Goal: Task Accomplishment & Management: Manage account settings

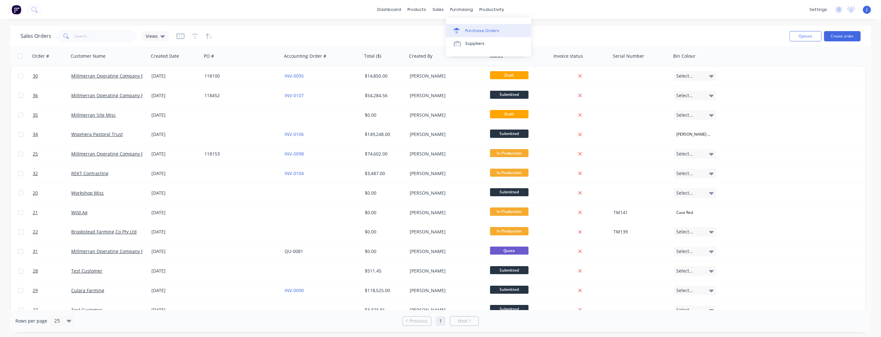
click at [464, 31] on link "Purchase Orders" at bounding box center [488, 30] width 85 height 13
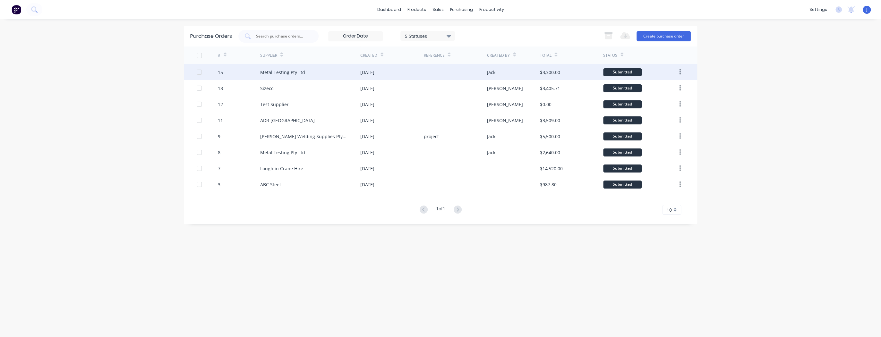
click at [333, 68] on div "Metal Testing Pty Ltd" at bounding box center [310, 72] width 100 height 16
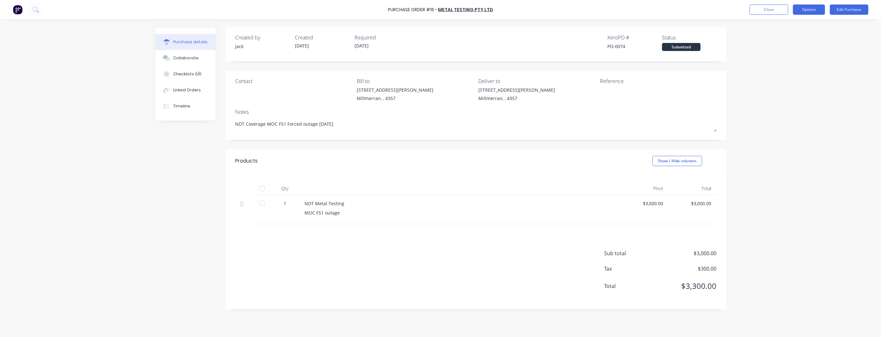
click at [799, 11] on button "Options" at bounding box center [809, 9] width 32 height 10
click at [792, 27] on div "Print / Email" at bounding box center [794, 25] width 49 height 9
click at [793, 27] on div "Back" at bounding box center [794, 25] width 49 height 9
type textarea "x"
click at [707, 115] on div "Notes" at bounding box center [475, 112] width 481 height 8
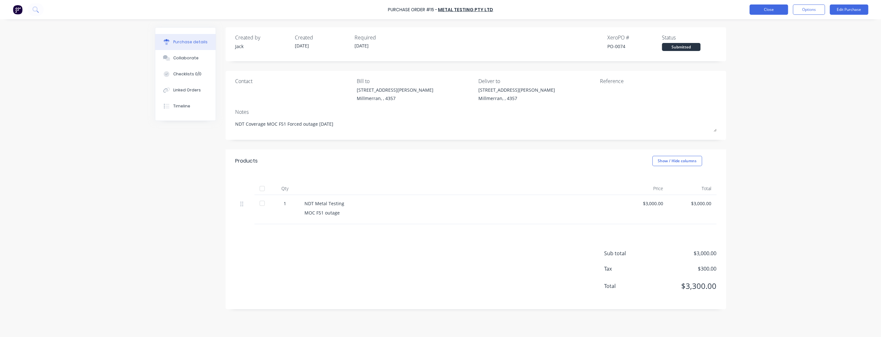
click at [770, 6] on button "Close" at bounding box center [768, 9] width 38 height 10
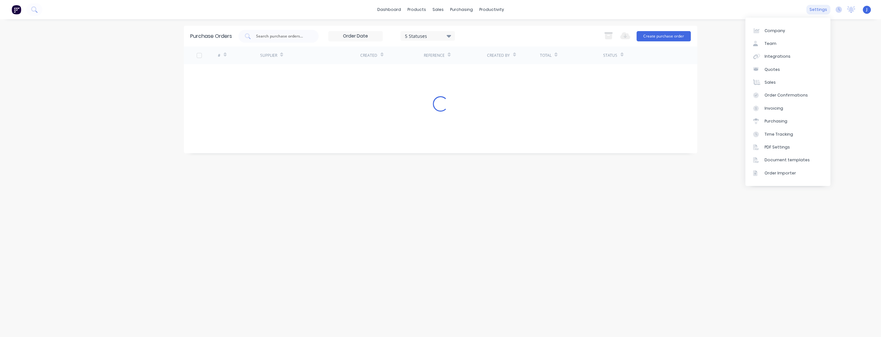
click at [820, 10] on div "settings" at bounding box center [818, 10] width 24 height 10
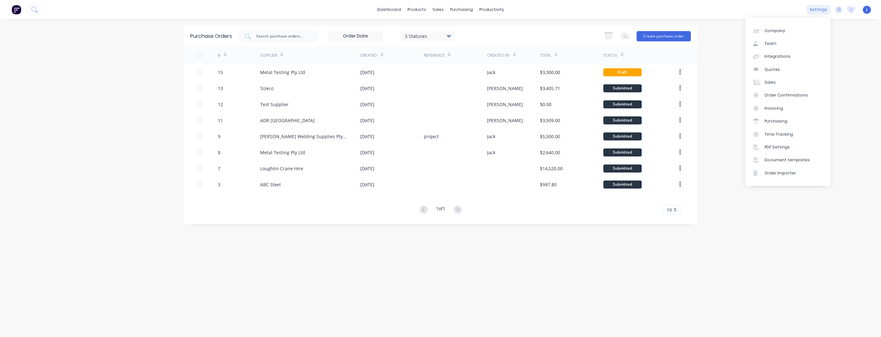
click at [828, 10] on div "settings" at bounding box center [818, 10] width 24 height 10
click at [778, 30] on div "Company" at bounding box center [774, 31] width 21 height 6
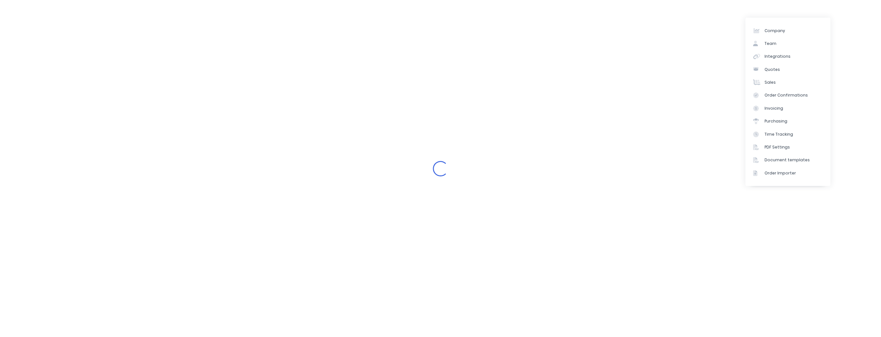
select select "AU"
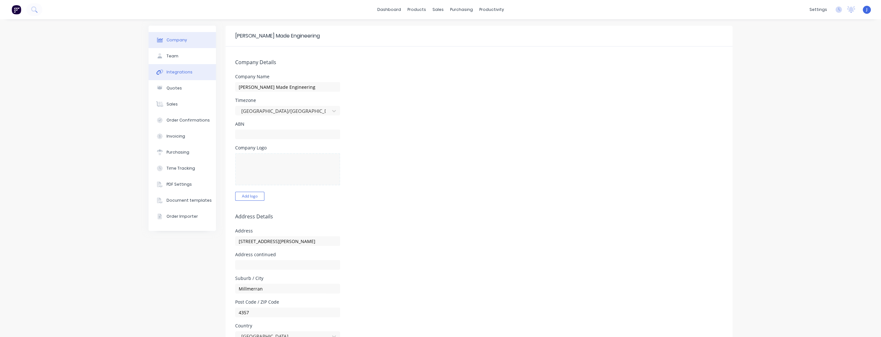
click at [183, 71] on div "Integrations" at bounding box center [179, 72] width 26 height 6
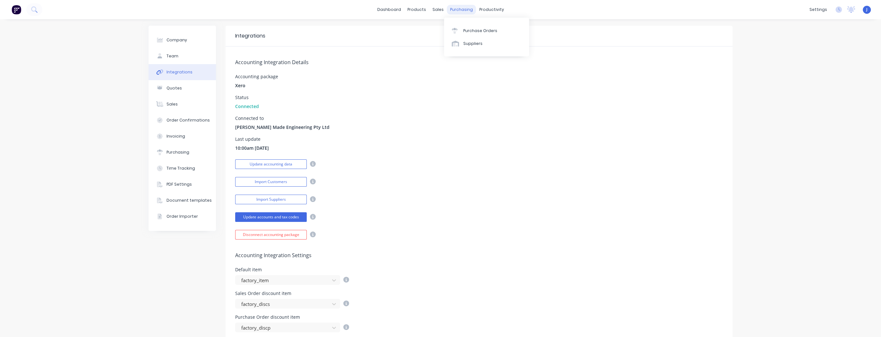
click at [458, 12] on div "purchasing" at bounding box center [461, 10] width 29 height 10
click at [435, 8] on div "sales" at bounding box center [438, 10] width 18 height 10
click at [435, 46] on div "Integrations" at bounding box center [479, 36] width 507 height 21
click at [412, 8] on div "products" at bounding box center [416, 10] width 25 height 10
click at [424, 27] on link "Product Catalogue" at bounding box center [446, 30] width 85 height 13
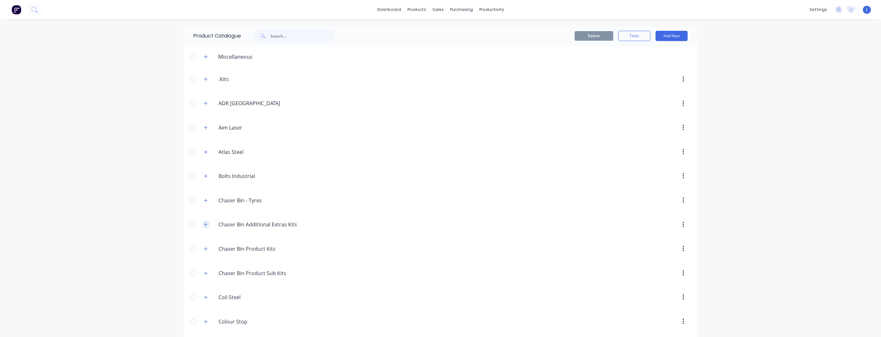
click at [206, 226] on button "button" at bounding box center [206, 225] width 8 height 8
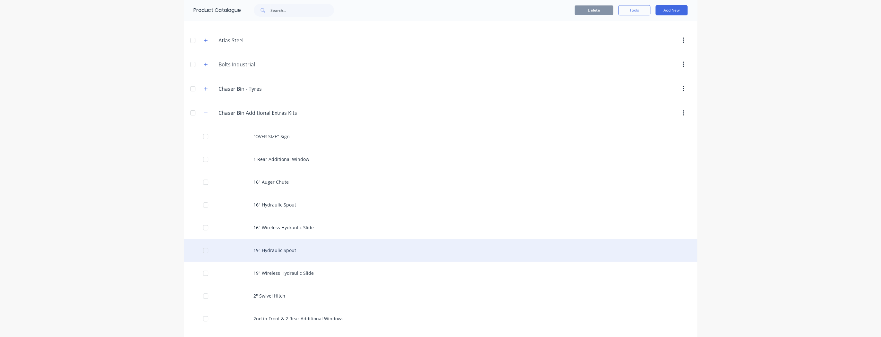
scroll to position [77, 0]
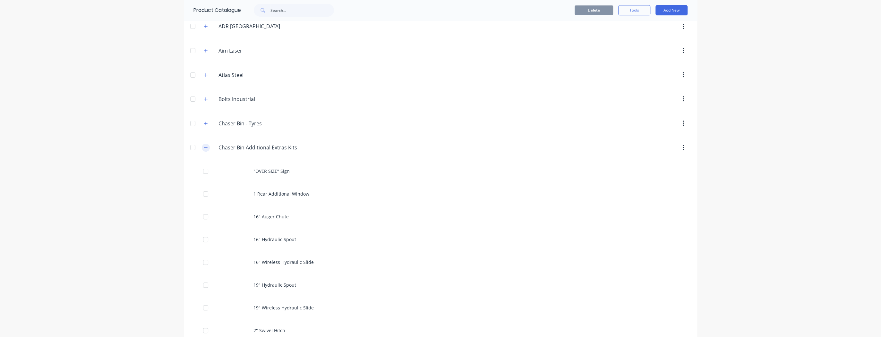
click at [204, 148] on icon "button" at bounding box center [206, 147] width 4 height 4
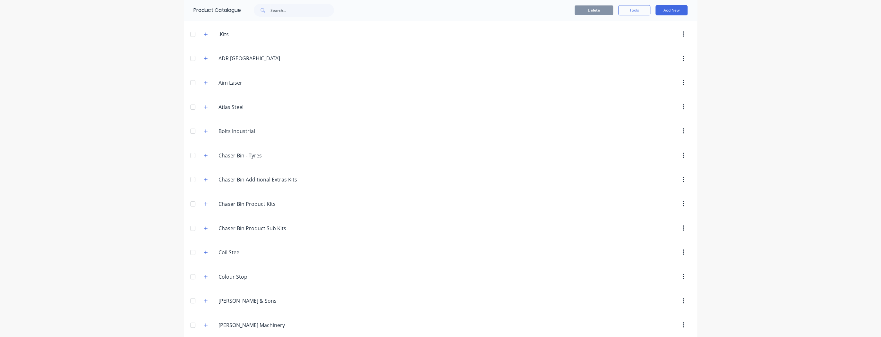
scroll to position [0, 0]
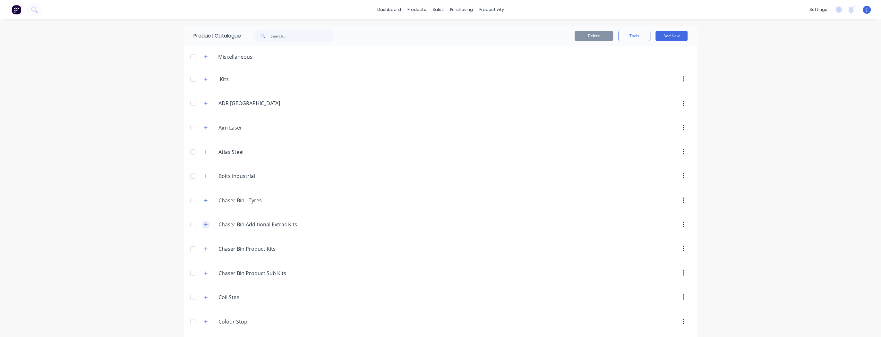
click at [204, 223] on icon "button" at bounding box center [206, 224] width 4 height 4
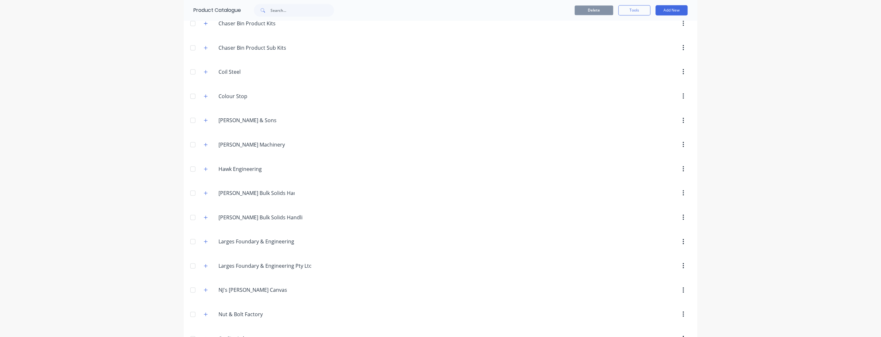
scroll to position [590, 0]
click at [204, 168] on icon "button" at bounding box center [206, 168] width 4 height 4
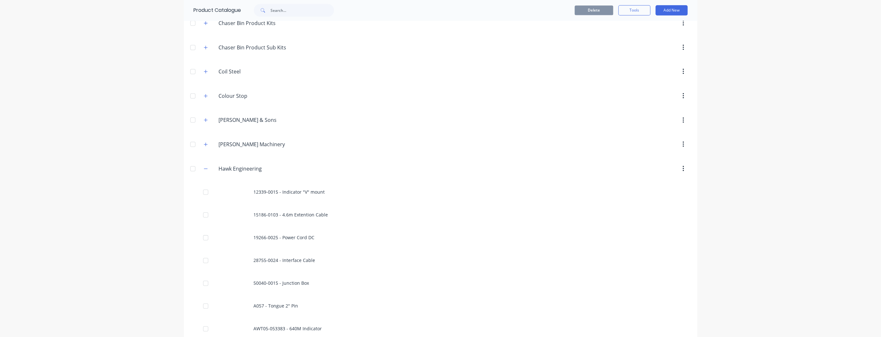
click at [46, 99] on div "dashboard products sales purchasing productivity dashboard products Product Cat…" at bounding box center [440, 168] width 881 height 337
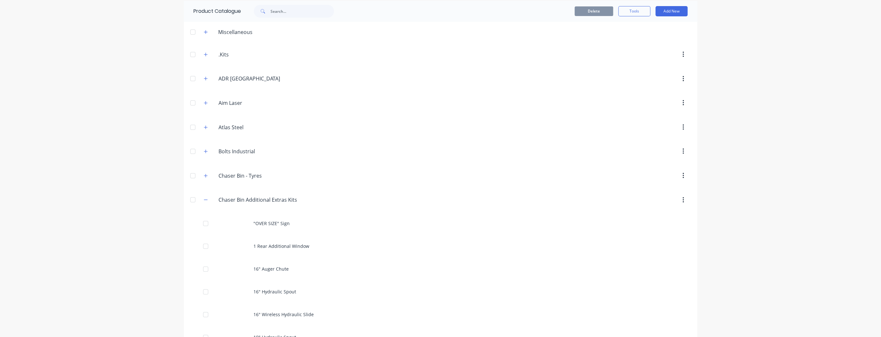
scroll to position [0, 0]
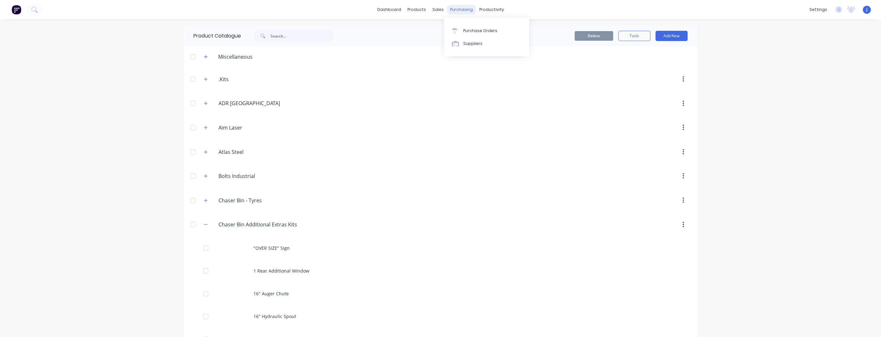
click at [457, 8] on div "purchasing" at bounding box center [461, 10] width 29 height 10
click at [466, 31] on div "Purchase Orders" at bounding box center [480, 31] width 34 height 6
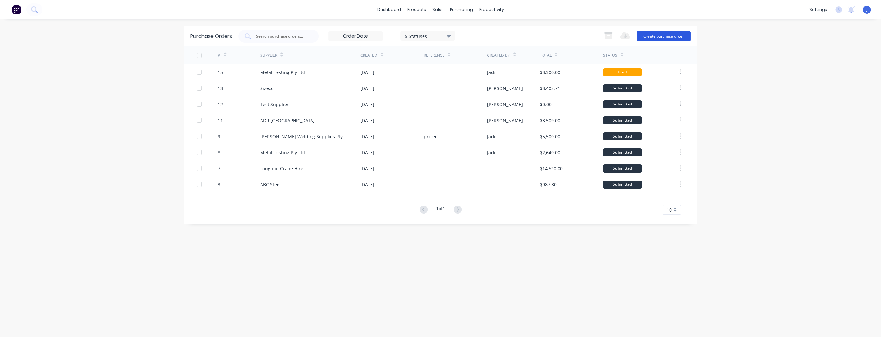
click at [669, 35] on button "Create purchase order" at bounding box center [663, 36] width 54 height 10
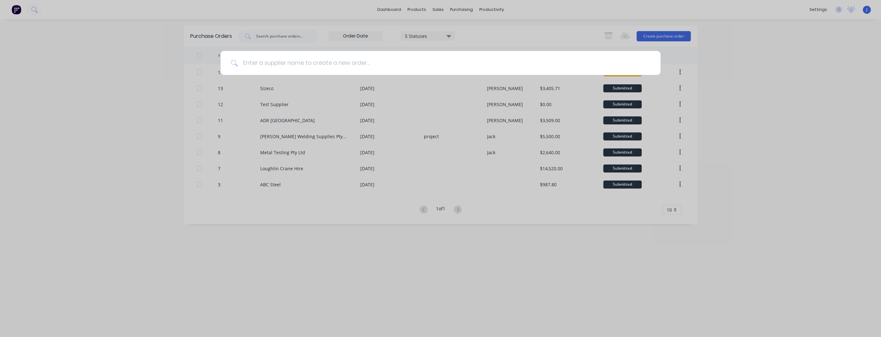
click at [254, 61] on input at bounding box center [444, 63] width 412 height 24
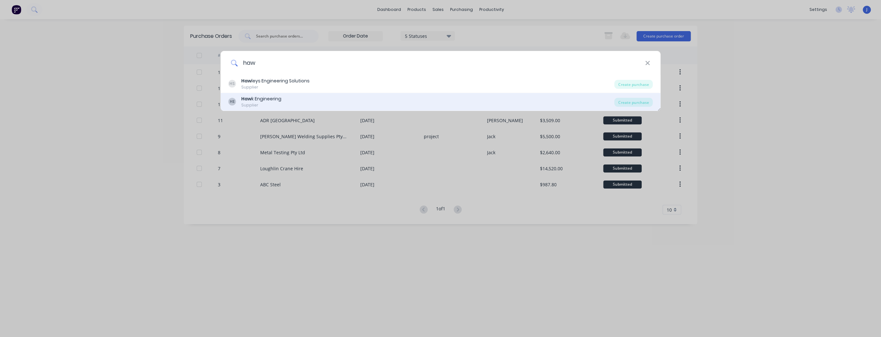
type input "haw"
click at [264, 100] on div "Haw k Engineering" at bounding box center [261, 99] width 40 height 7
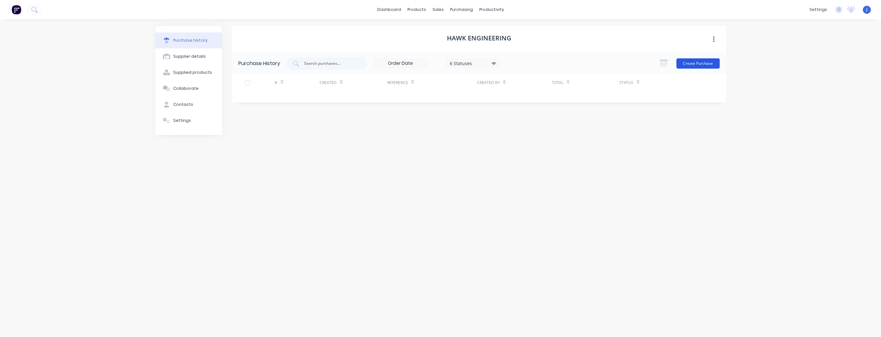
click at [699, 61] on button "Create Purchase" at bounding box center [697, 63] width 43 height 10
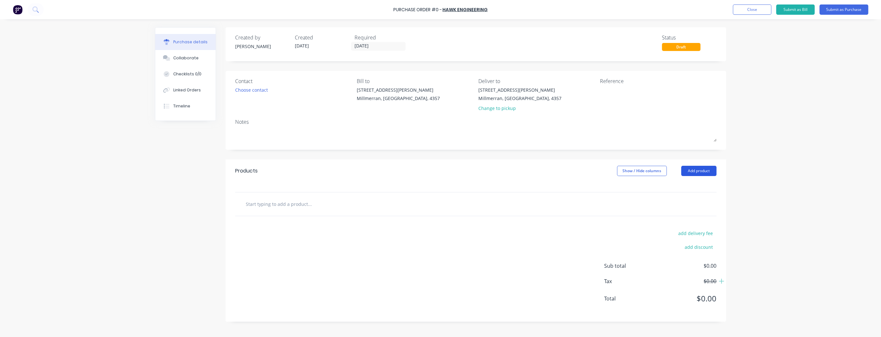
click at [686, 170] on button "Add product" at bounding box center [698, 171] width 35 height 10
click at [680, 185] on div "Product catalogue" at bounding box center [685, 187] width 49 height 9
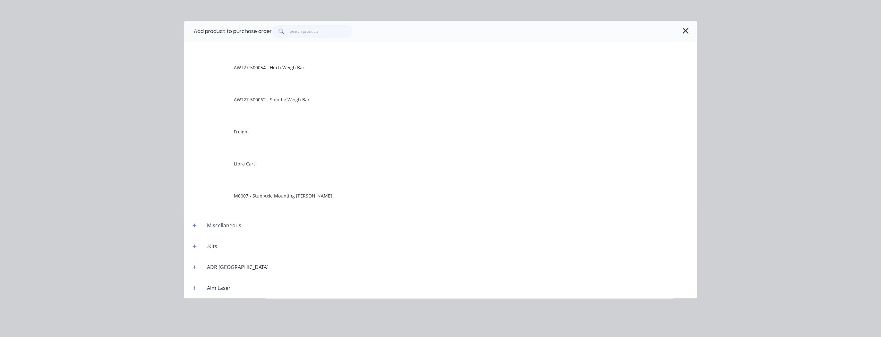
scroll to position [205, 0]
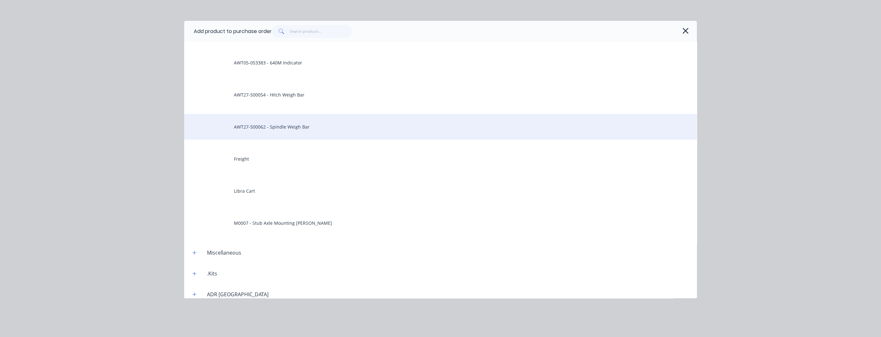
click at [293, 124] on div "AWT27-500062 - Spindle Weigh Bar" at bounding box center [440, 127] width 513 height 26
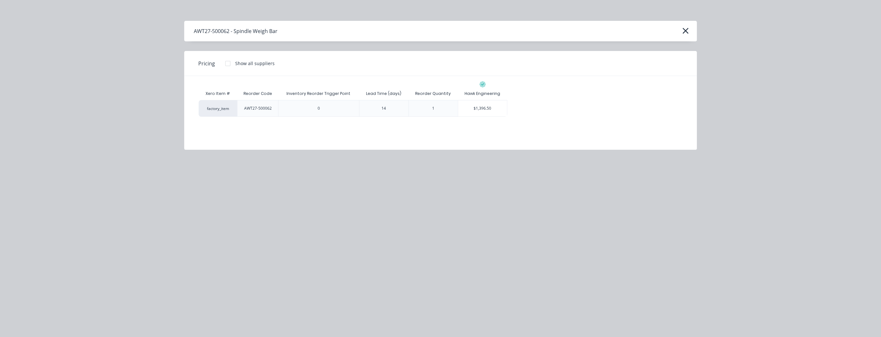
click at [434, 109] on div "1" at bounding box center [433, 108] width 13 height 16
click at [433, 108] on div "1" at bounding box center [433, 109] width 2 height 6
click at [683, 31] on icon "button" at bounding box center [685, 30] width 7 height 9
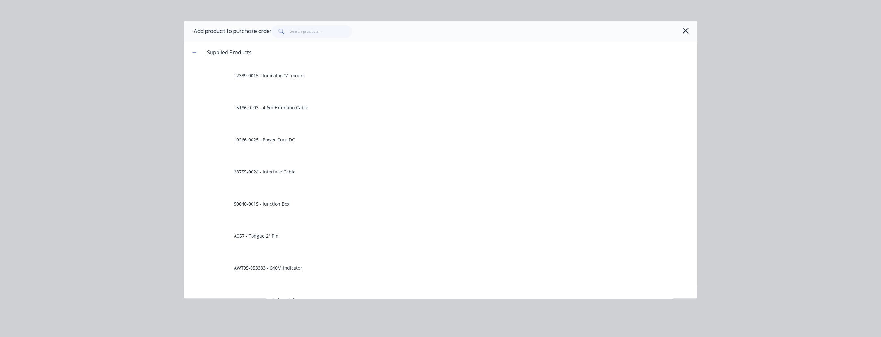
click at [687, 30] on icon "button" at bounding box center [685, 30] width 7 height 9
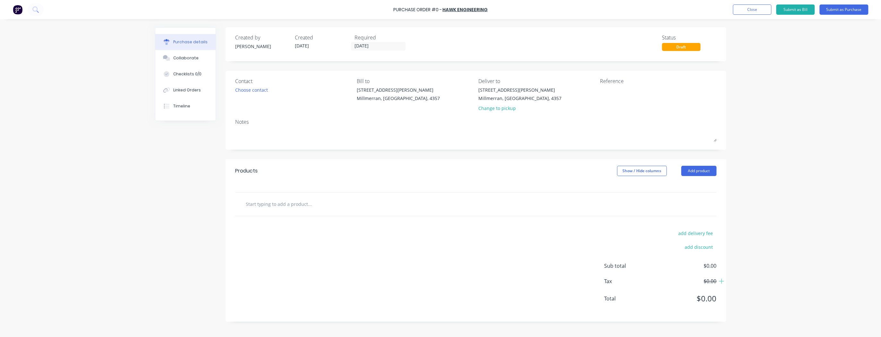
click at [729, 126] on div "Purchase details Collaborate Checklists 0/0 Linked Orders Timeline Created by J…" at bounding box center [441, 158] width 584 height 305
click at [762, 12] on button "Close" at bounding box center [752, 9] width 38 height 10
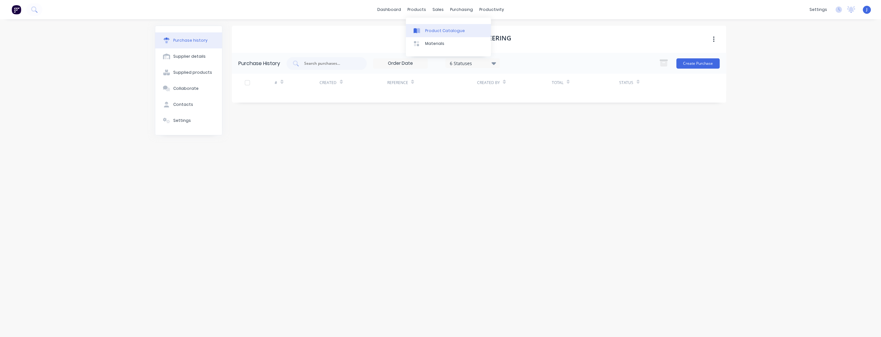
click at [422, 30] on div at bounding box center [419, 31] width 10 height 6
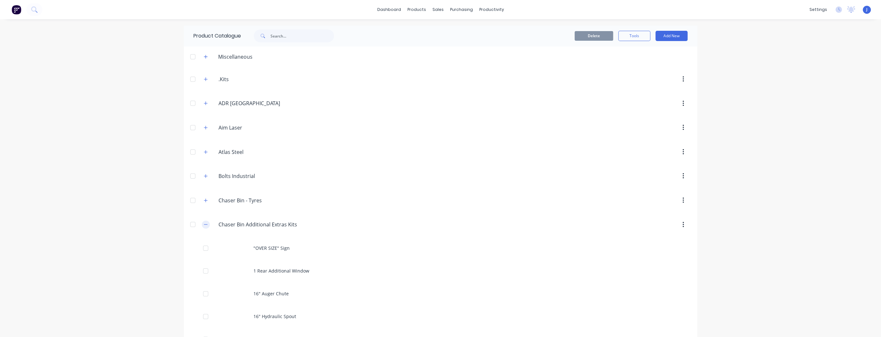
click at [204, 223] on icon "button" at bounding box center [206, 224] width 4 height 4
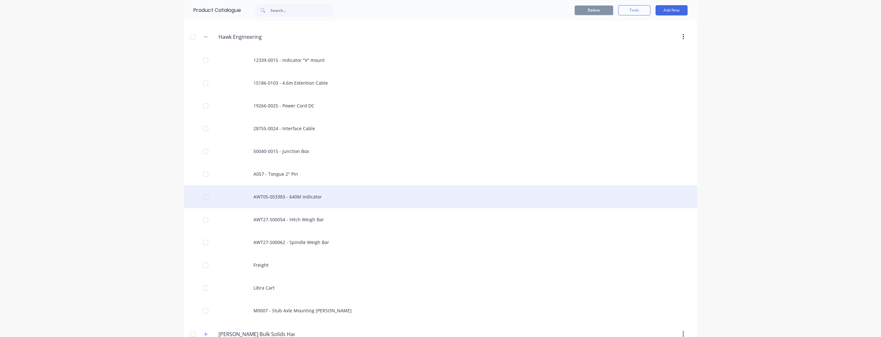
scroll to position [359, 0]
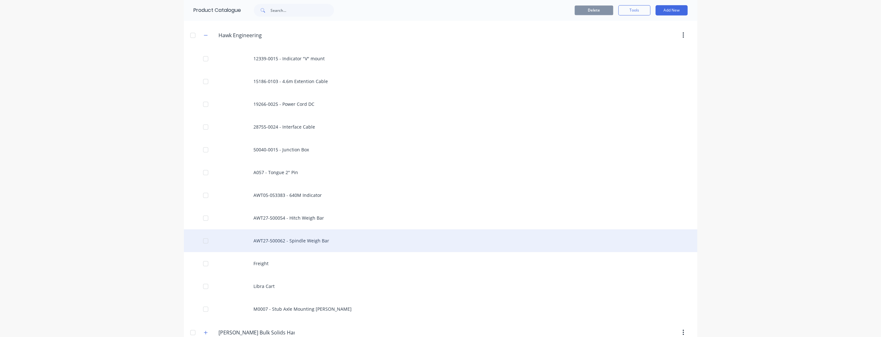
click at [285, 237] on div "AWT27-500062 - Spindle Weigh Bar" at bounding box center [440, 240] width 513 height 23
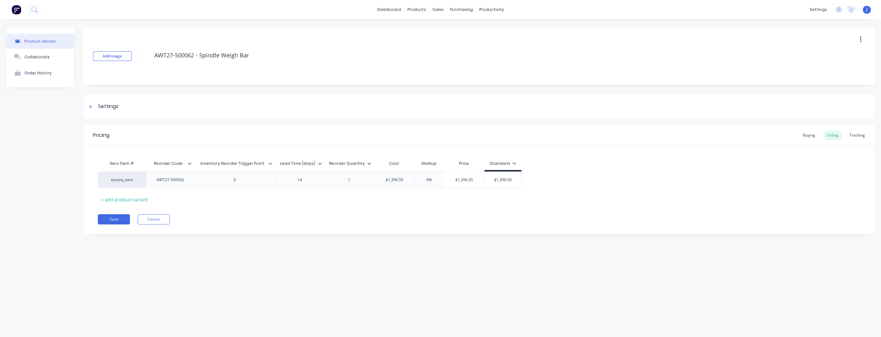
type textarea "x"
type input "$1,396.50"
drag, startPoint x: 512, startPoint y: 180, endPoint x: 500, endPoint y: 180, distance: 11.2
click at [500, 180] on input "$1,396.50" at bounding box center [503, 180] width 36 height 6
type textarea "x"
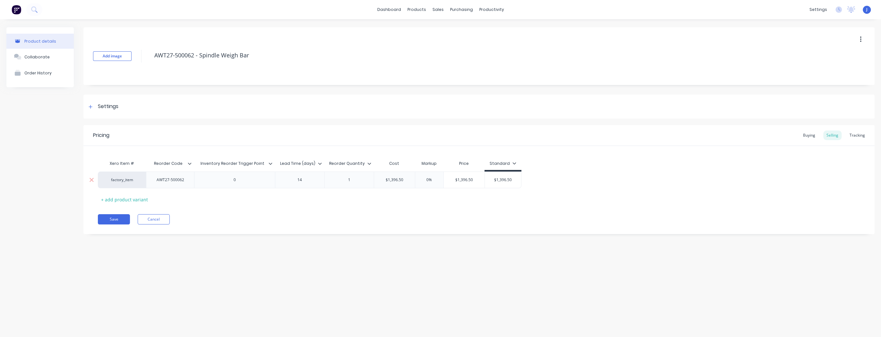
type input "$1,5"
type textarea "x"
type input "$1,51"
type textarea "x"
type input "$1,519"
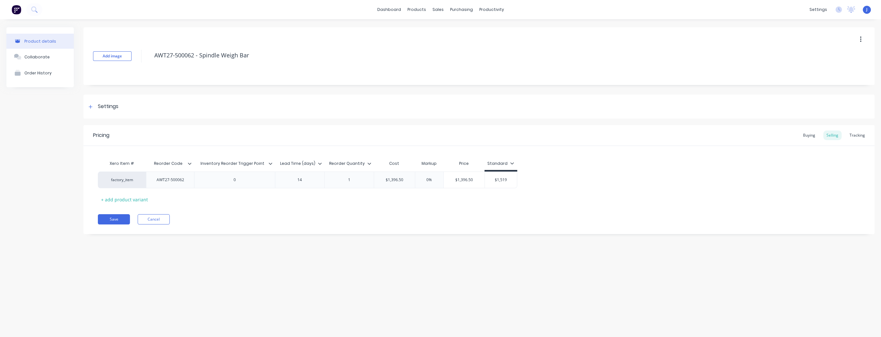
click at [509, 198] on div "Xero Item # Reorder Code Inventory Reorder Trigger Point Lead Time (days) Reord…" at bounding box center [479, 180] width 762 height 47
click at [109, 220] on button "Save" at bounding box center [114, 219] width 32 height 10
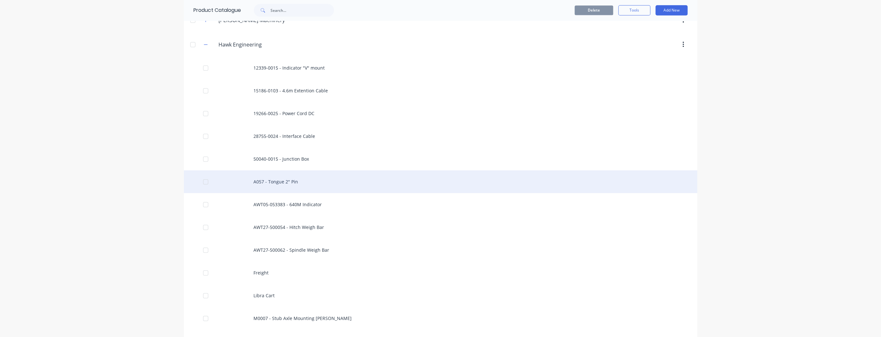
scroll to position [385, 0]
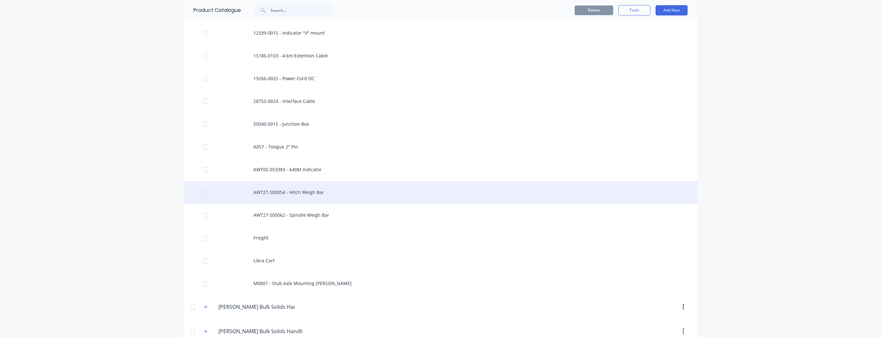
click at [280, 189] on div "AWT27-500054 - Hitch Weigh Bar" at bounding box center [440, 192] width 513 height 23
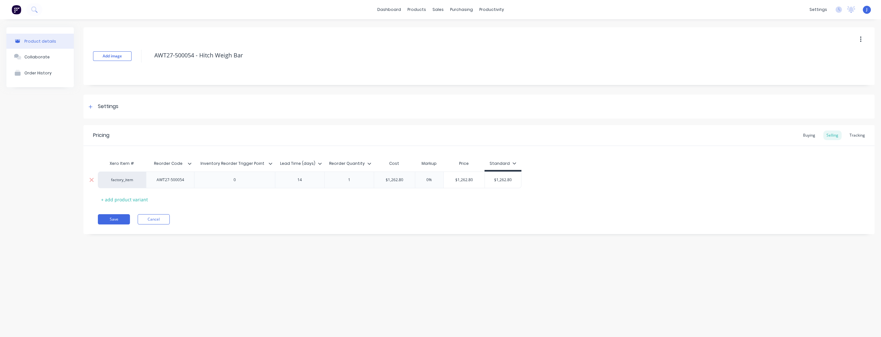
type textarea "x"
type input "$1,262.80"
click at [502, 180] on input "$1,262.80" at bounding box center [503, 180] width 36 height 6
type textarea "x"
type input "$1,62.80"
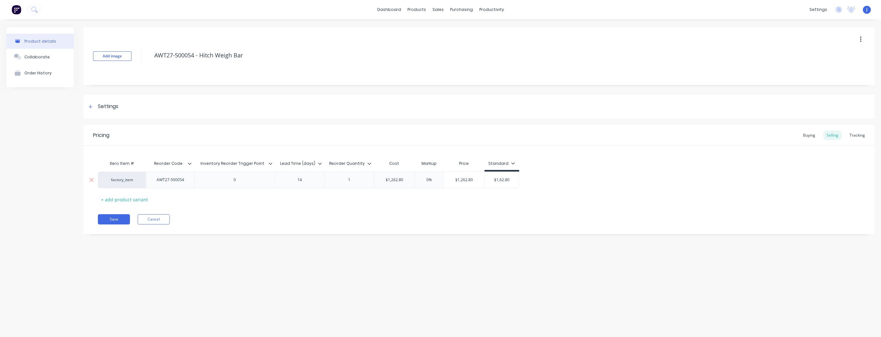
type textarea "x"
type input "$1,362.80"
click at [508, 180] on input "$1,362.80" at bounding box center [503, 180] width 36 height 6
type textarea "x"
type input "$1,362.0"
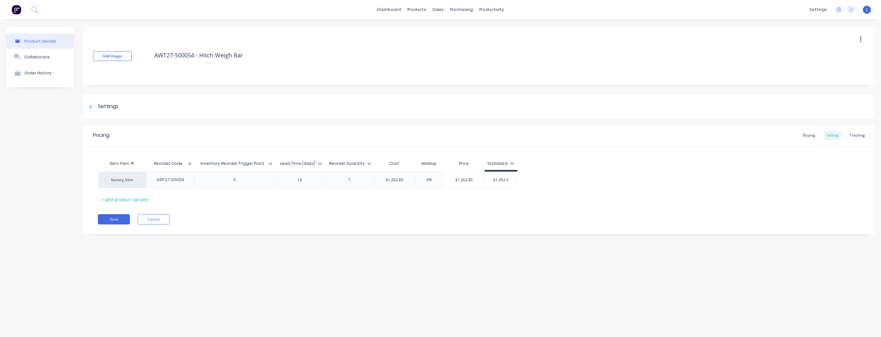
type textarea "x"
type input "$1,362.90"
click at [113, 219] on button "Save" at bounding box center [114, 219] width 32 height 10
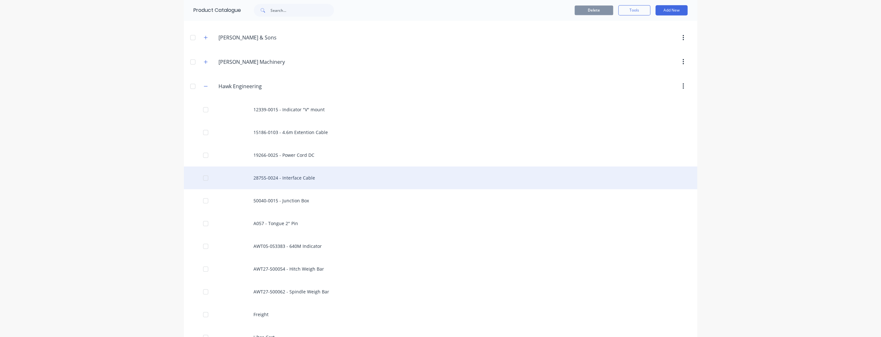
scroll to position [385, 0]
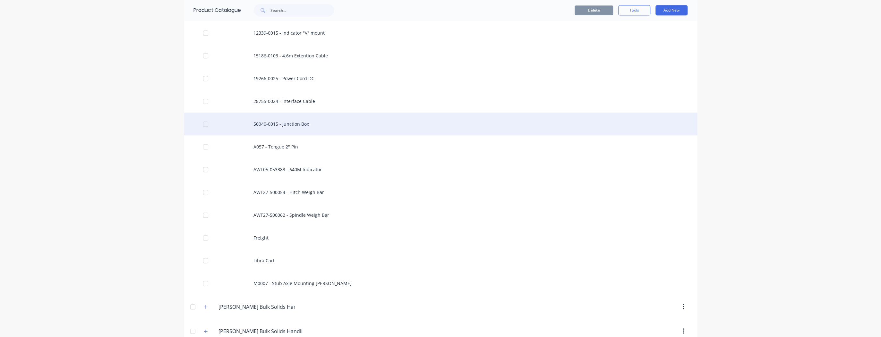
click at [300, 123] on div "50040-0015 - Junction Box" at bounding box center [440, 124] width 513 height 23
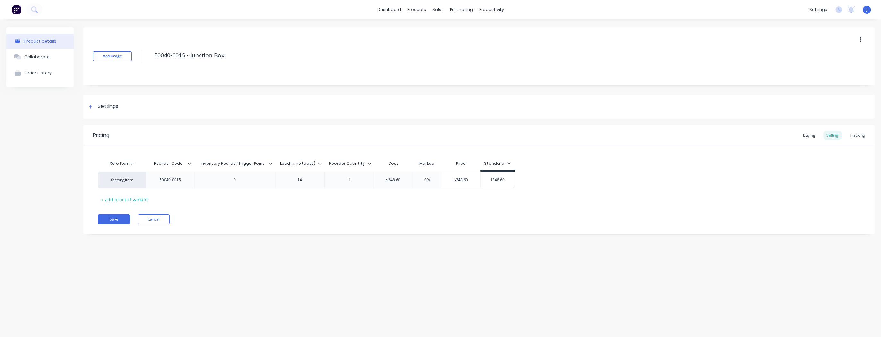
type textarea "x"
type input "$348.60"
click at [504, 180] on input "$348.60" at bounding box center [498, 180] width 34 height 6
type textarea "x"
type input "$348.6"
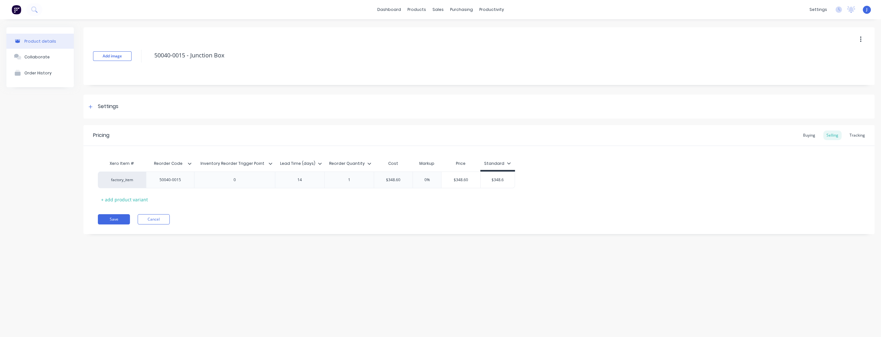
type textarea "x"
type input "$348"
type textarea "x"
type input "$34"
type textarea "x"
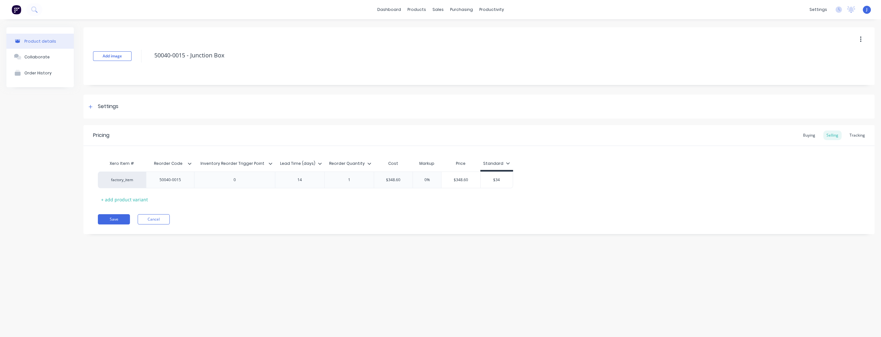
type input "$340"
type textarea "x"
type input "$340."
type textarea "x"
type input "$340.2"
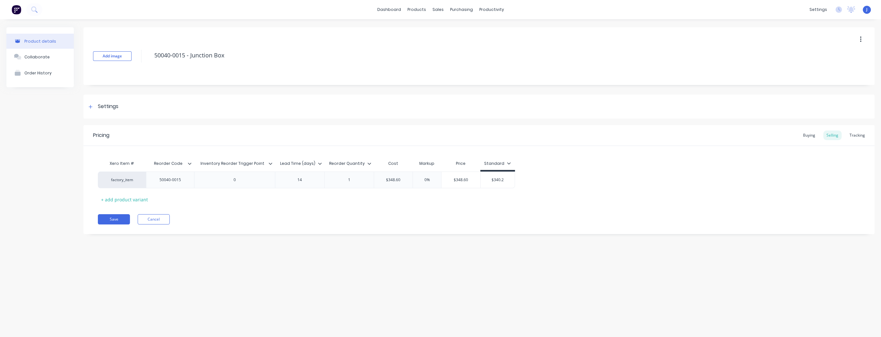
type textarea "x"
type input "$340.20"
click at [108, 219] on button "Save" at bounding box center [114, 219] width 32 height 10
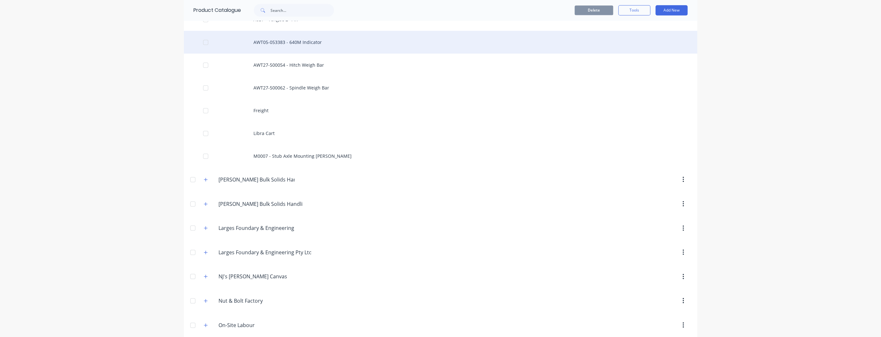
scroll to position [513, 0]
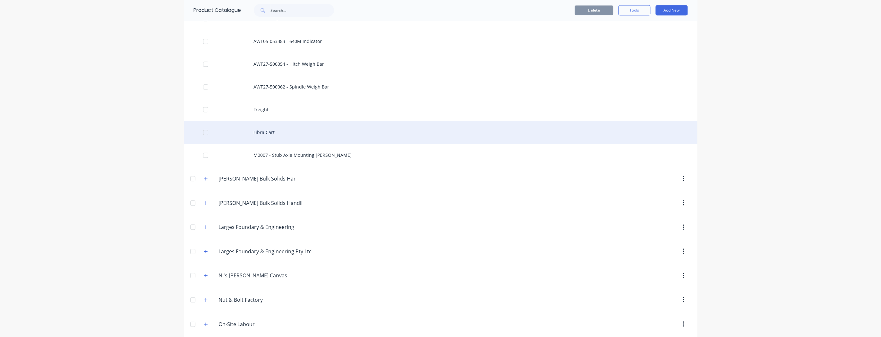
click at [266, 131] on div "Libra Cart" at bounding box center [440, 132] width 513 height 23
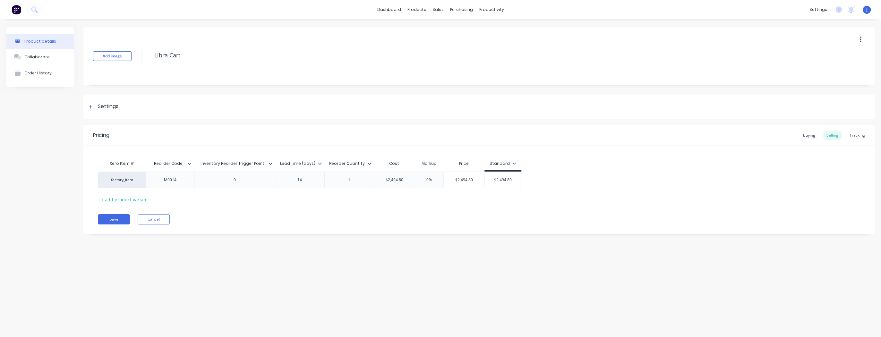
type textarea "x"
type input "$2,494.80"
drag, startPoint x: 511, startPoint y: 179, endPoint x: 499, endPoint y: 178, distance: 11.2
click at [499, 178] on input "$2,494.80" at bounding box center [503, 180] width 36 height 6
type textarea "x"
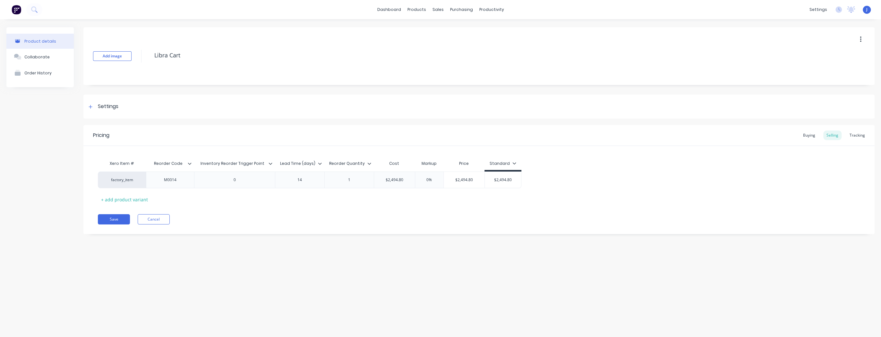
type input "$2,6"
type textarea "x"
type input "$2,62"
type textarea "x"
type input "$2,621"
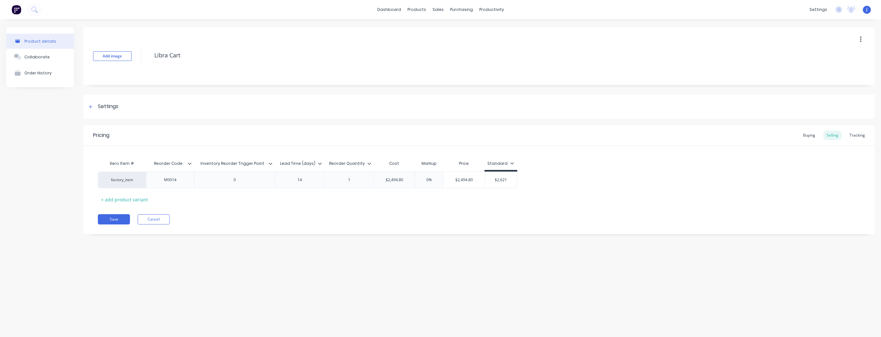
type textarea "x"
type input "$2,621."
type textarea "x"
type input "$2,621.4"
type textarea "x"
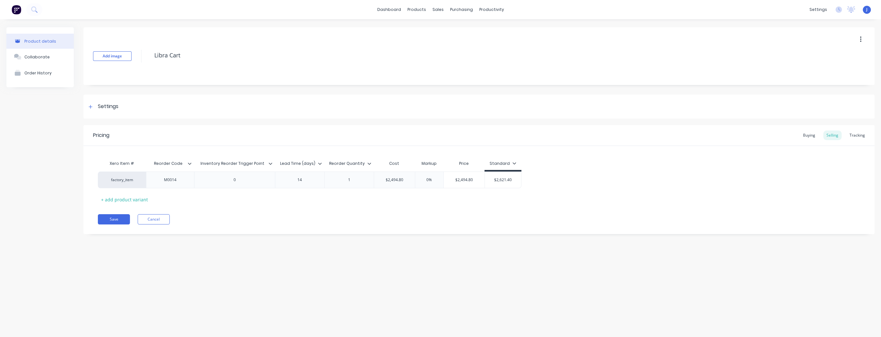
type input "$2,621.40"
click at [116, 221] on button "Save" at bounding box center [114, 219] width 32 height 10
type textarea "x"
